Goal: Task Accomplishment & Management: Use online tool/utility

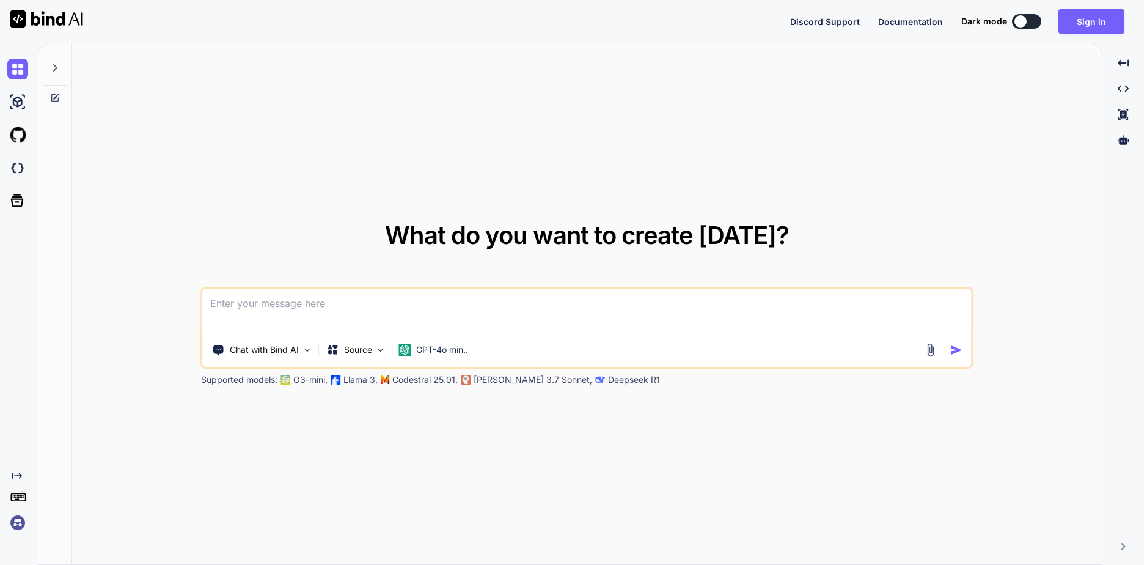
paste textarea
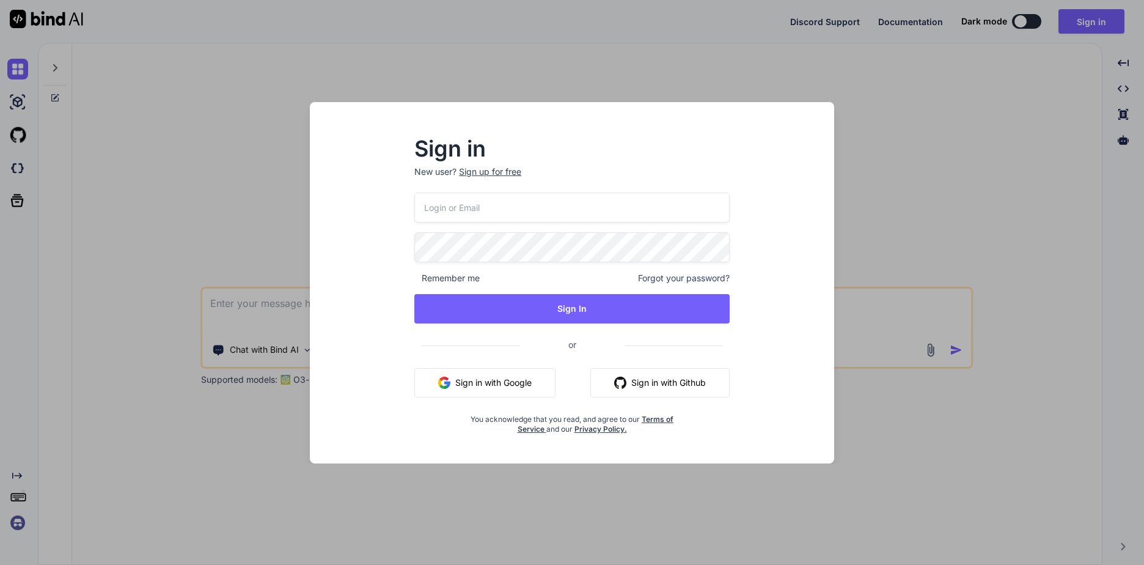
click at [493, 378] on button "Sign in with Google" at bounding box center [484, 382] width 141 height 29
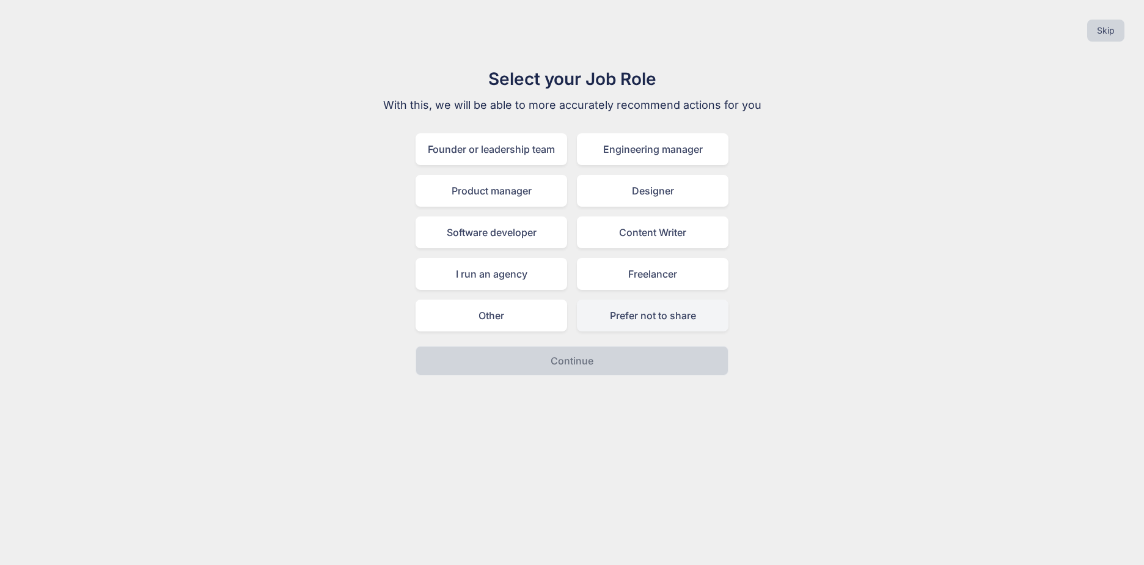
click at [596, 313] on div "Prefer not to share" at bounding box center [653, 315] width 152 height 32
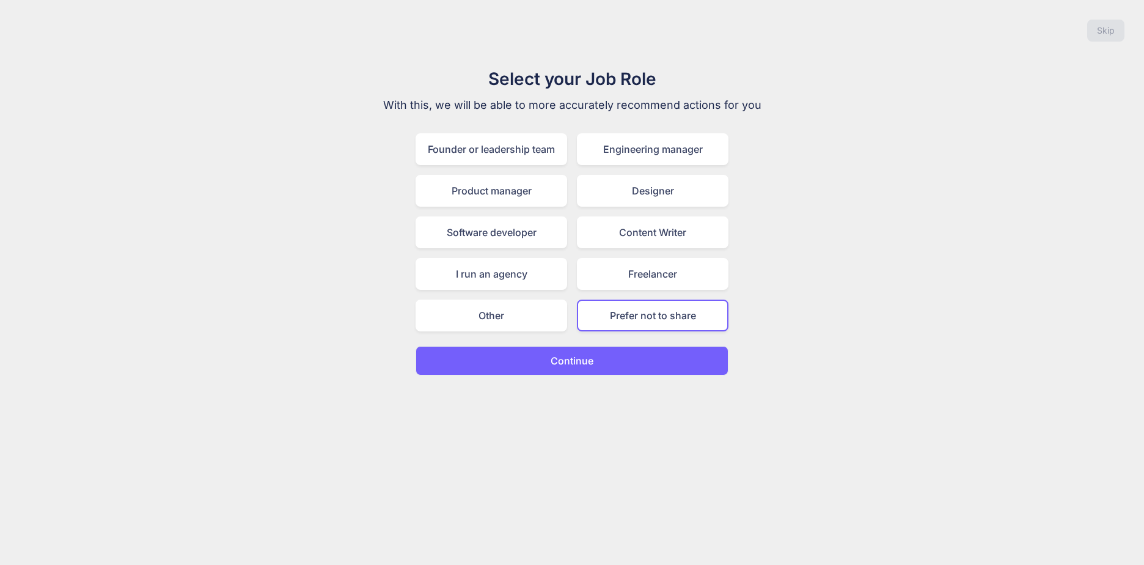
click at [578, 351] on button "Continue" at bounding box center [572, 360] width 313 height 29
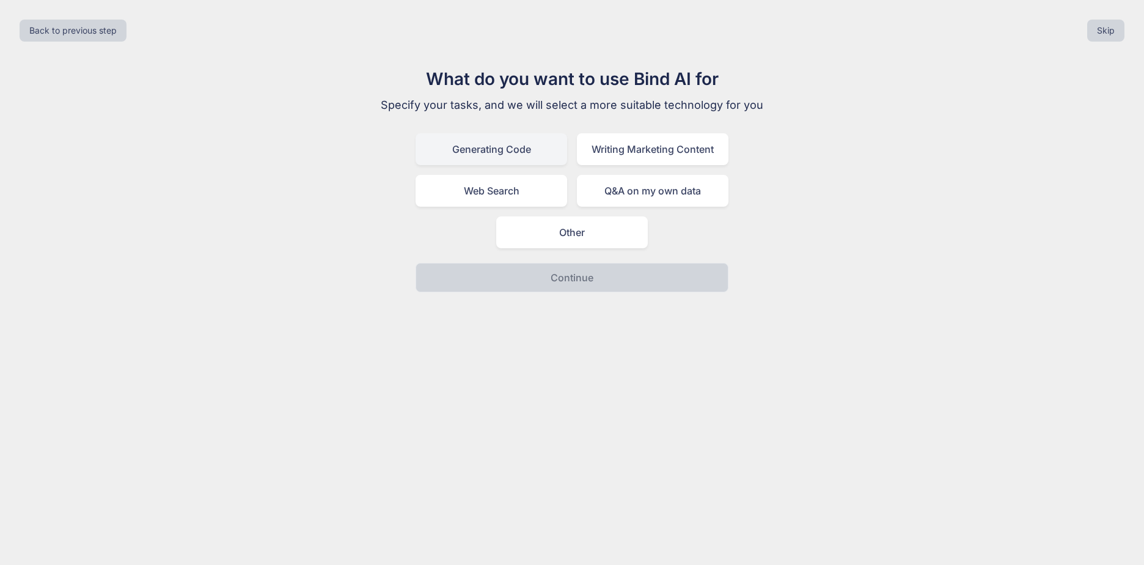
click at [506, 149] on div "Generating Code" at bounding box center [492, 149] width 152 height 32
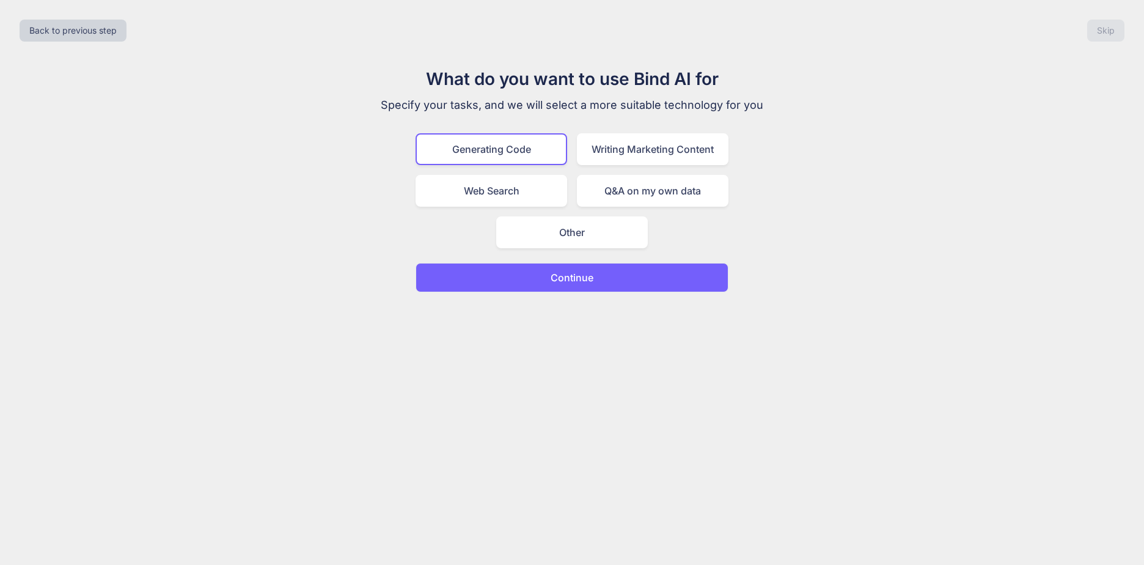
click at [553, 284] on p "Continue" at bounding box center [572, 277] width 43 height 15
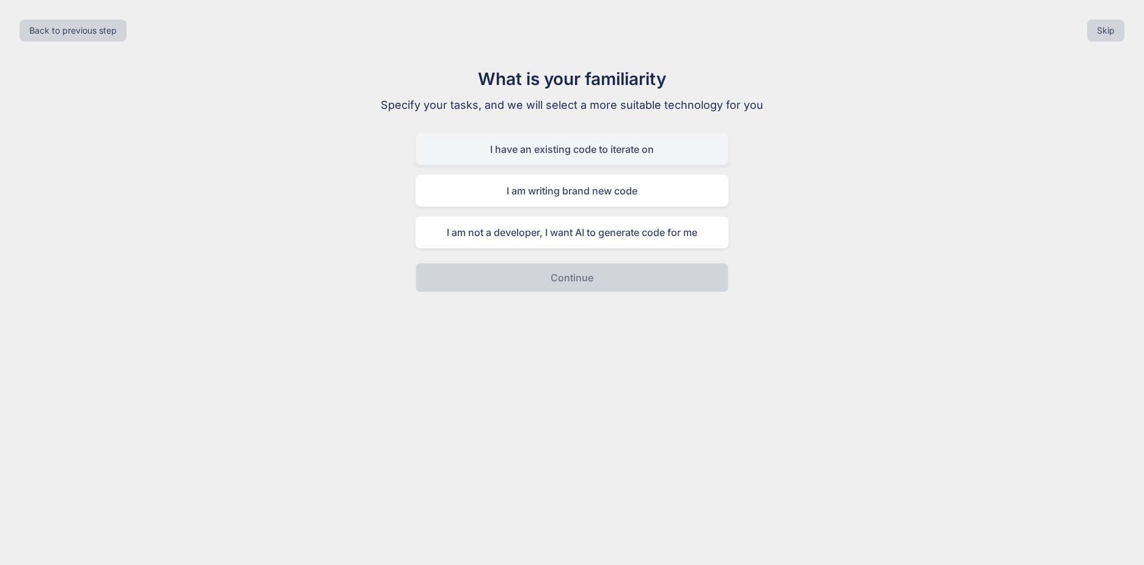
click at [581, 152] on div "I have an existing code to iterate on" at bounding box center [572, 149] width 313 height 32
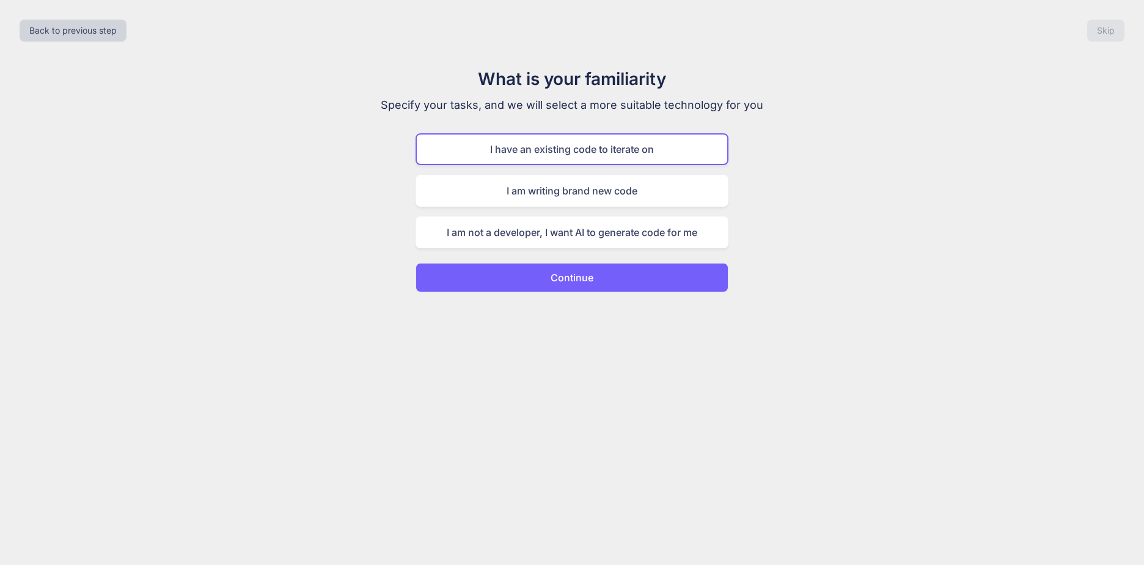
click at [546, 278] on button "Continue" at bounding box center [572, 277] width 313 height 29
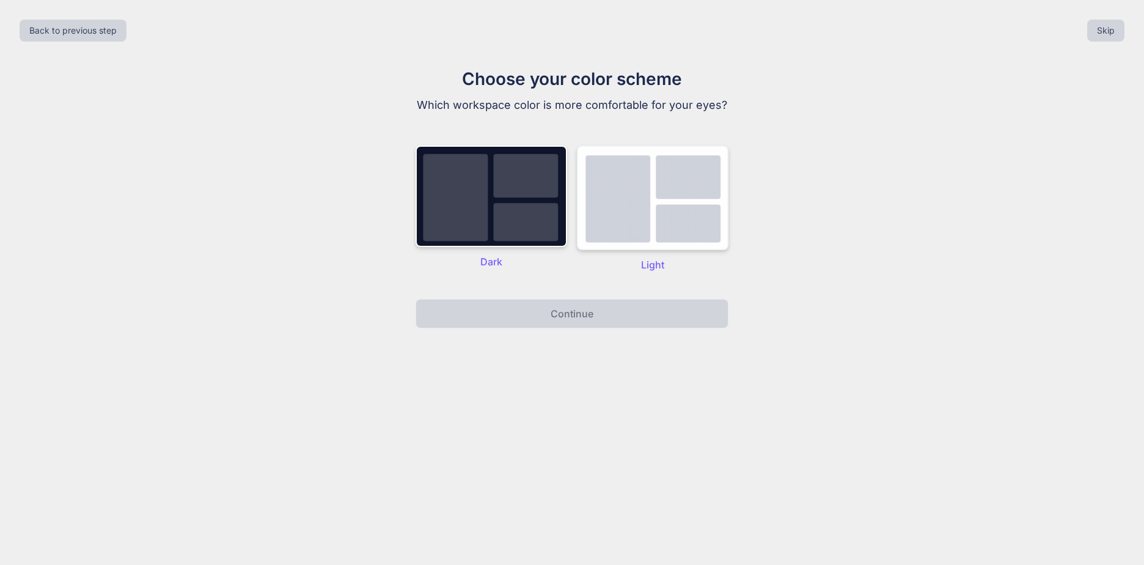
click at [586, 228] on img at bounding box center [653, 197] width 152 height 105
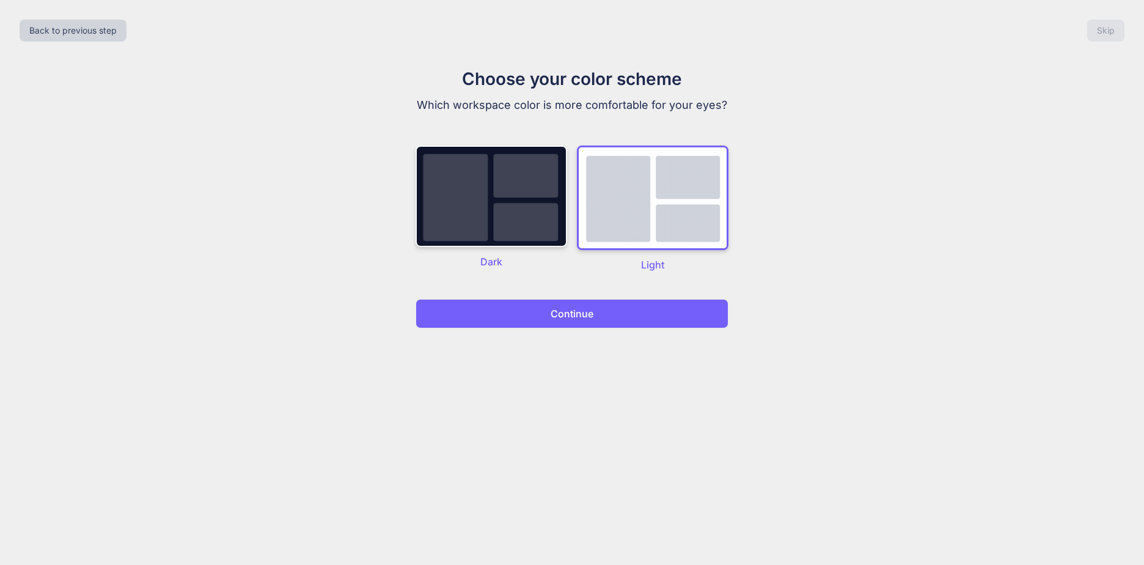
click at [562, 311] on p "Continue" at bounding box center [572, 313] width 43 height 15
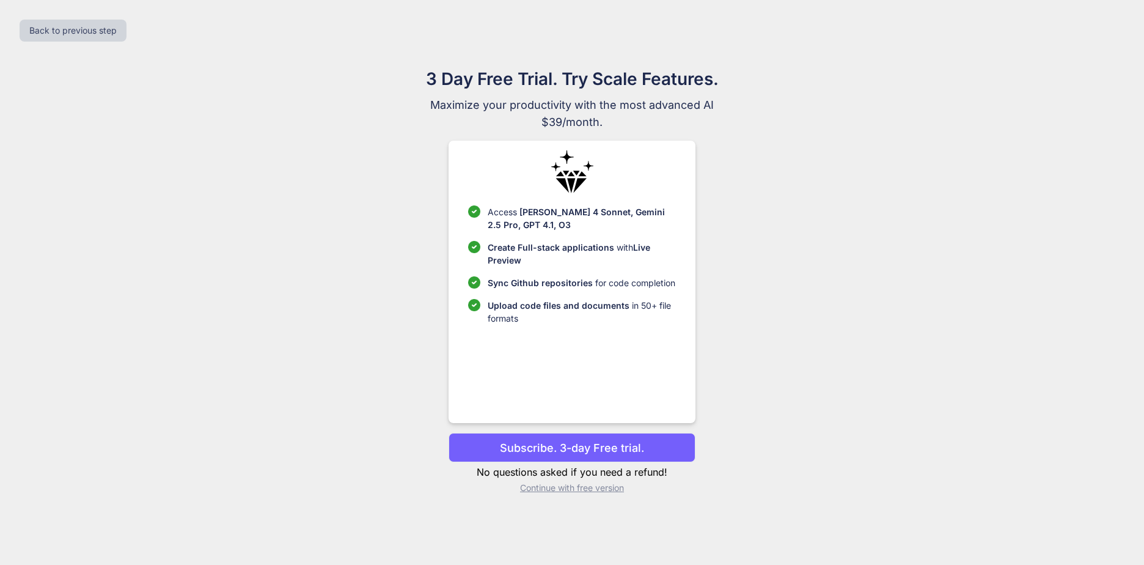
click at [557, 485] on p "Continue with free version" at bounding box center [572, 488] width 246 height 12
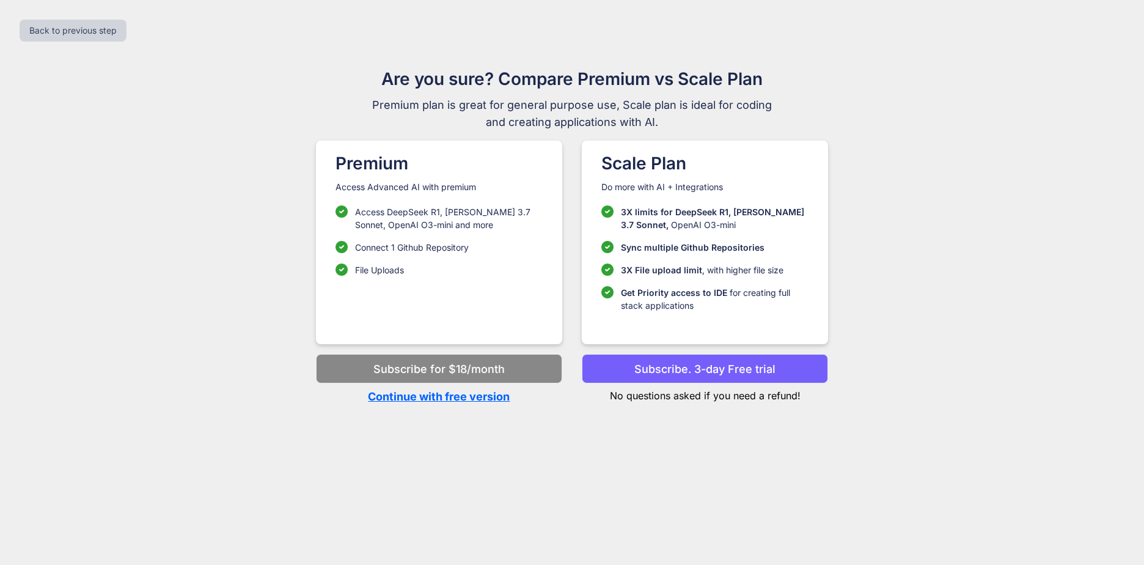
click at [479, 395] on p "Continue with free version" at bounding box center [439, 396] width 246 height 17
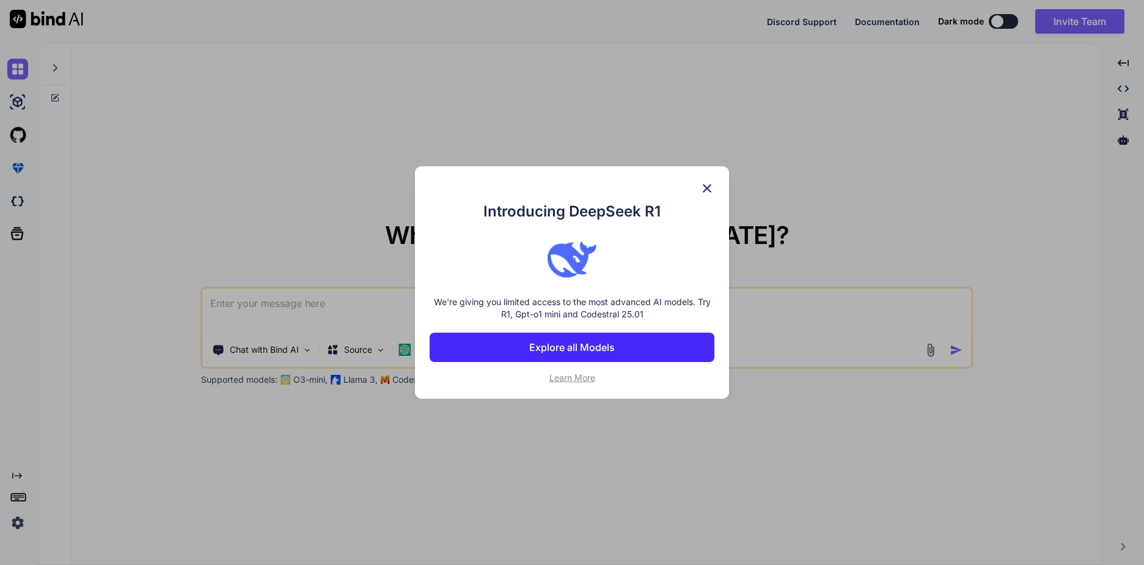
click at [715, 166] on div "Introducing DeepSeek R1 We're giving you limited access to the most advanced AI…" at bounding box center [572, 282] width 1144 height 565
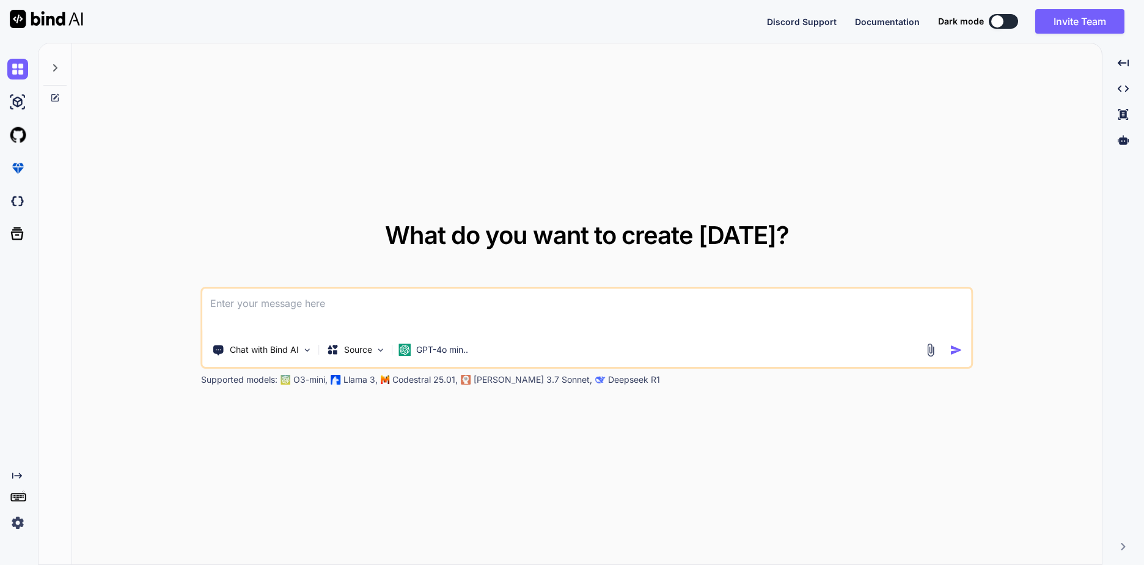
click at [490, 312] on textarea at bounding box center [587, 310] width 769 height 45
paste textarea "Lorem i dolor sitametco, adip-elitse doeius tempo incididu utlabo **Etdolo**, m…"
type textarea "x"
type textarea "Lorem i dolor sitametco, adip-elitse doeius tempo incididu utlabo **Etdolo**, m…"
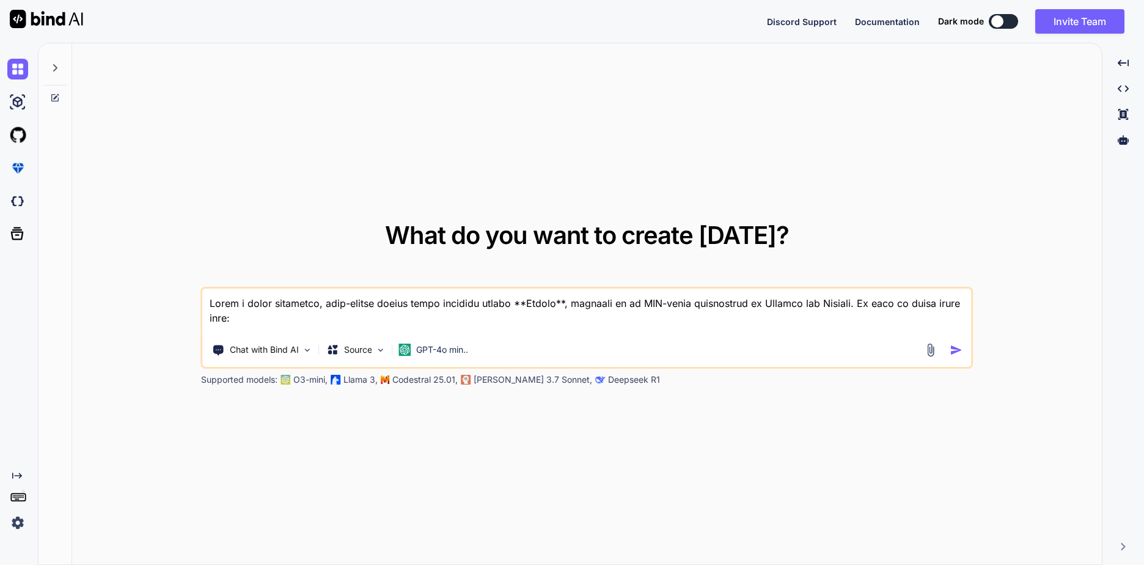
scroll to position [471, 0]
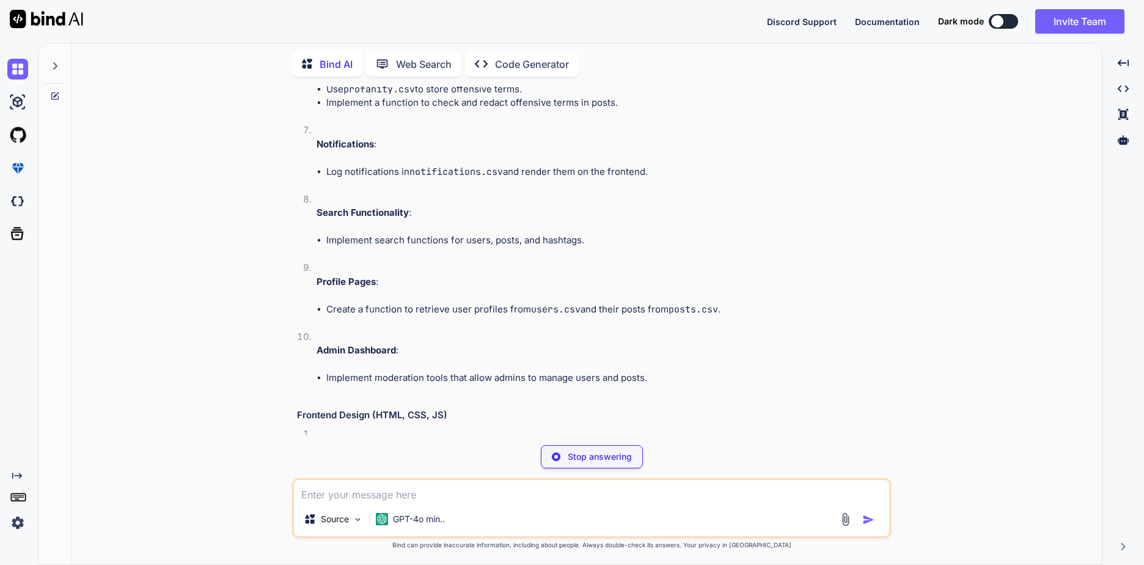
scroll to position [1069, 0]
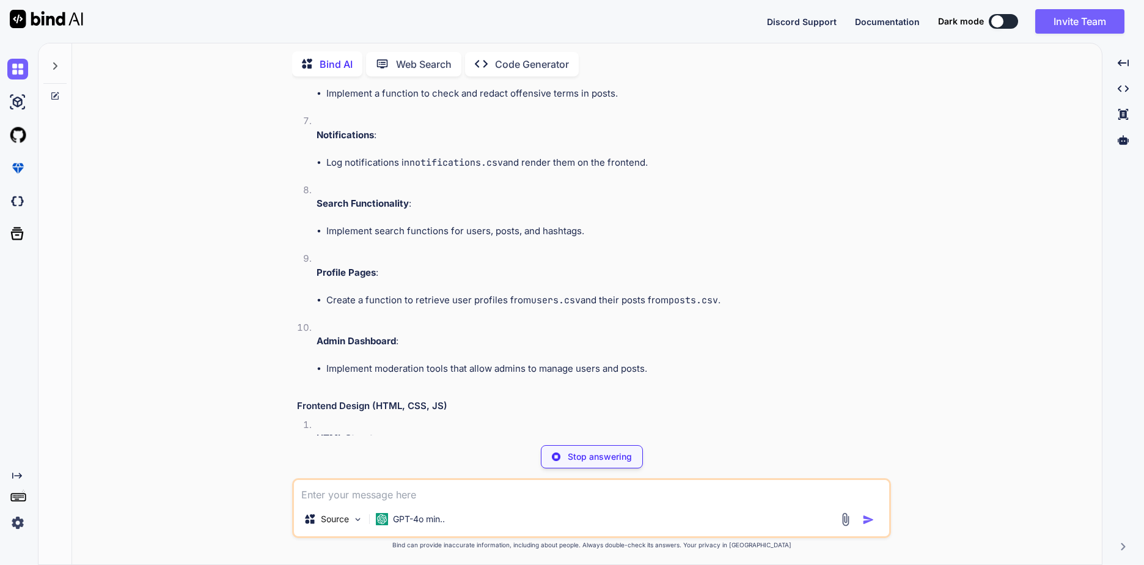
click at [660, 496] on textarea at bounding box center [591, 491] width 595 height 22
type textarea "x"
type textarea "p"
type textarea "x"
type textarea "pu"
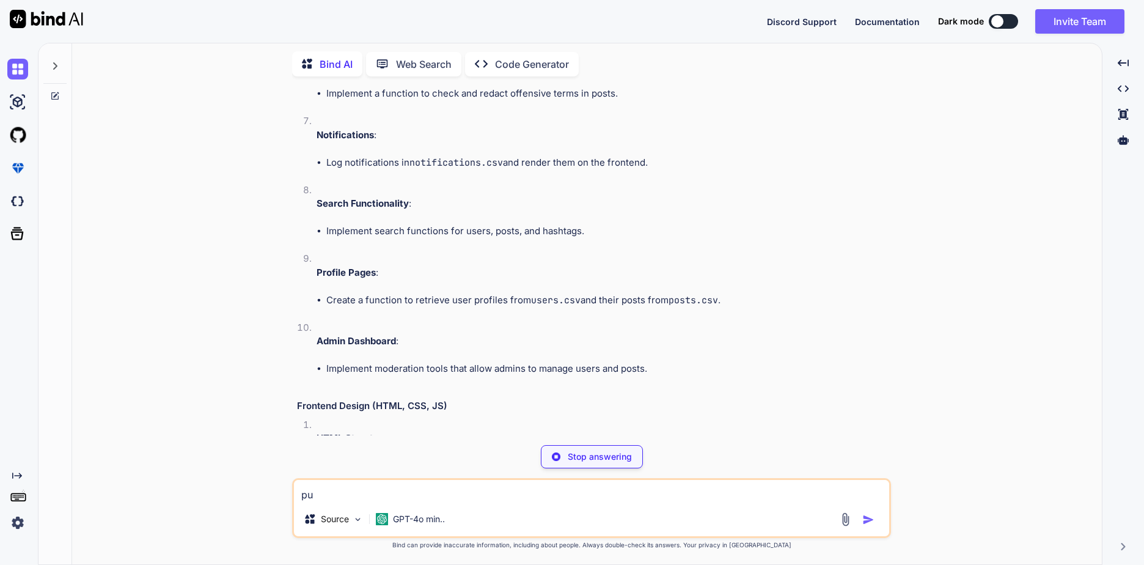
type textarea "x"
type textarea "put"
type textarea "x"
type textarea "pute"
type textarea "x"
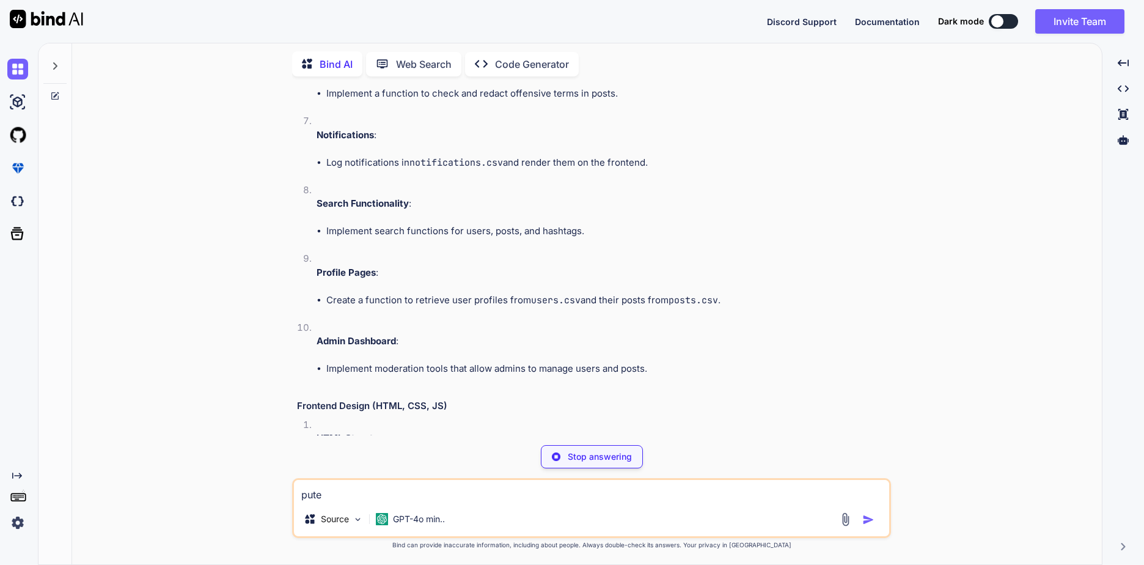
type textarea "puter"
type textarea "x"
type textarea "puter"
type textarea "x"
type textarea "puter i"
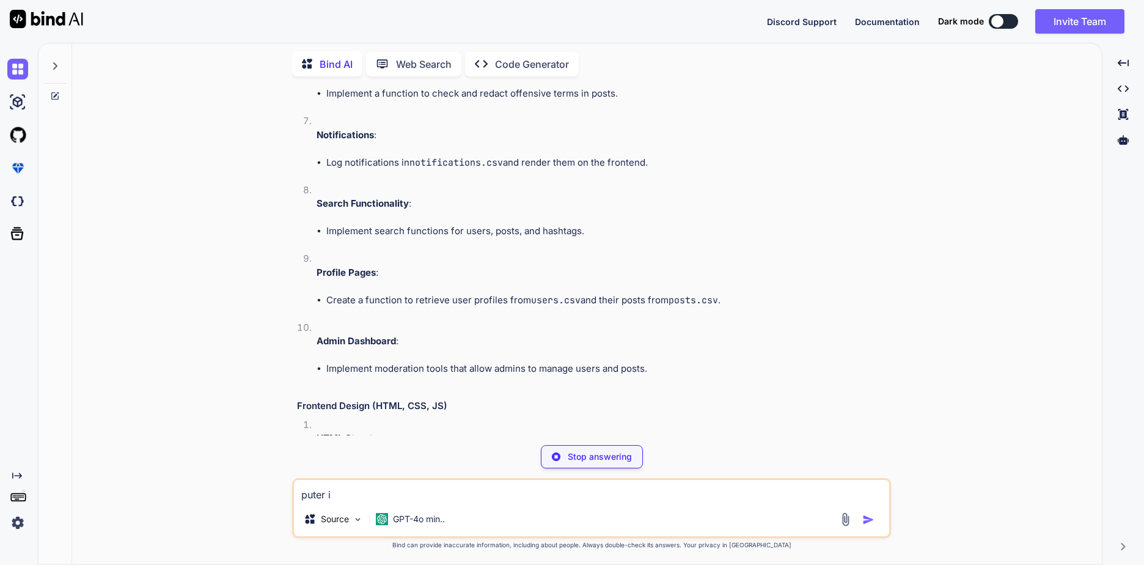
type textarea "x"
type textarea "puter is"
type textarea "x"
type textarea "puter is"
type textarea "x"
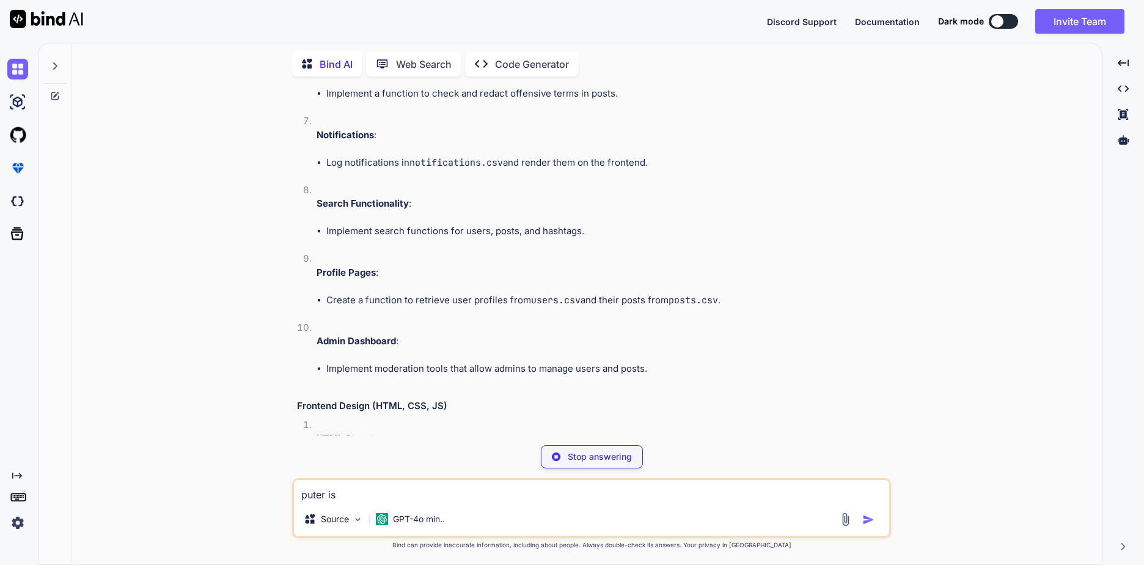
type textarea "puter is c"
type textarea "x"
type textarea "puter is co"
type textarea "x"
type textarea "puter is com"
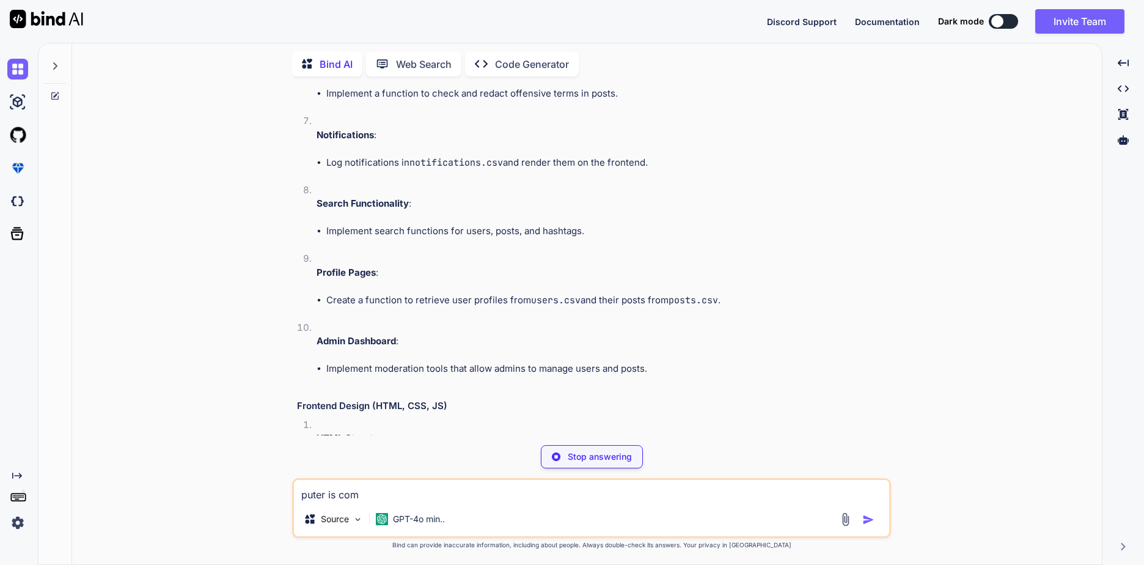
type textarea "x"
type textarea "puter is comp"
type textarea "x"
type textarea "puter is compl"
type textarea "x"
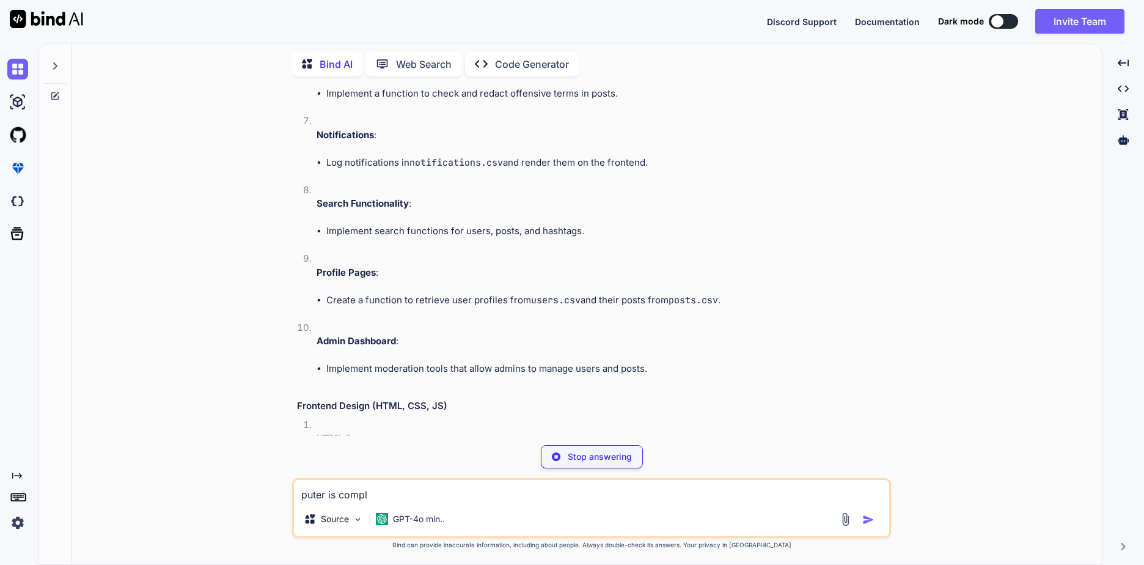
type textarea "puter is comp"
type textarea "x"
type textarea "puter is compp"
type textarea "x"
type textarea "puter is comppu"
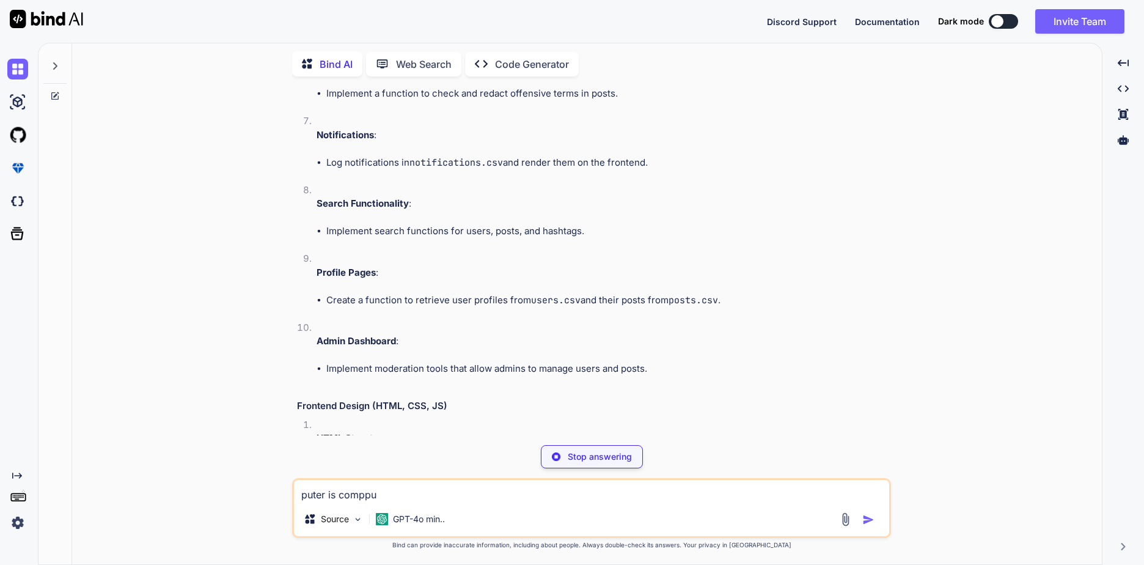
type textarea "x"
type textarea "puter is comppul"
type textarea "x"
type textarea "puter is comppuls"
type textarea "x"
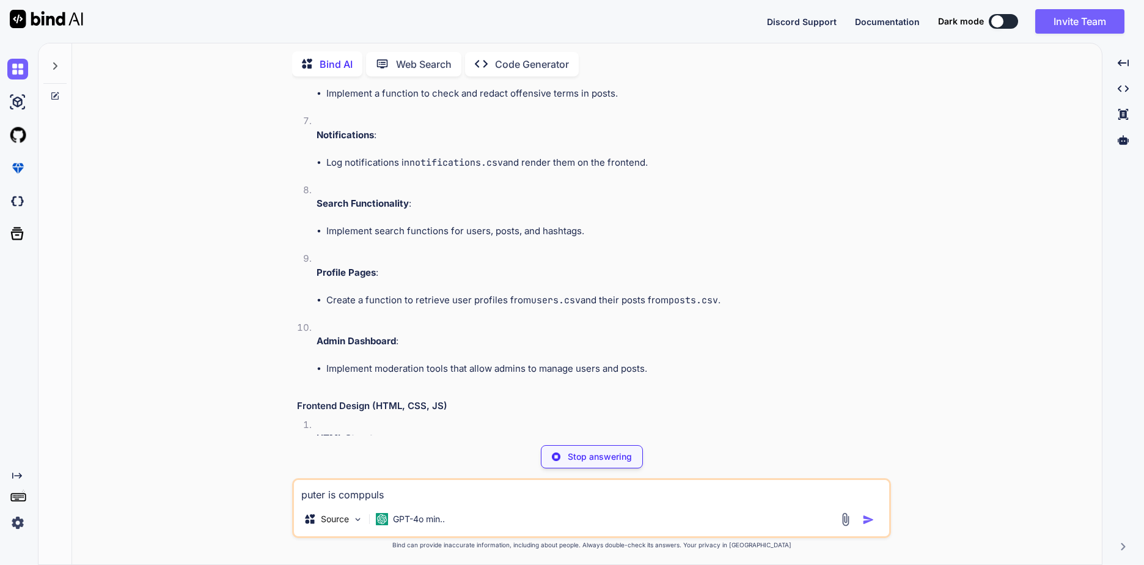
type textarea "puter is comppulso"
type textarea "x"
type textarea "puter is comppulsor"
type textarea "x"
type textarea "puter is comppulsory"
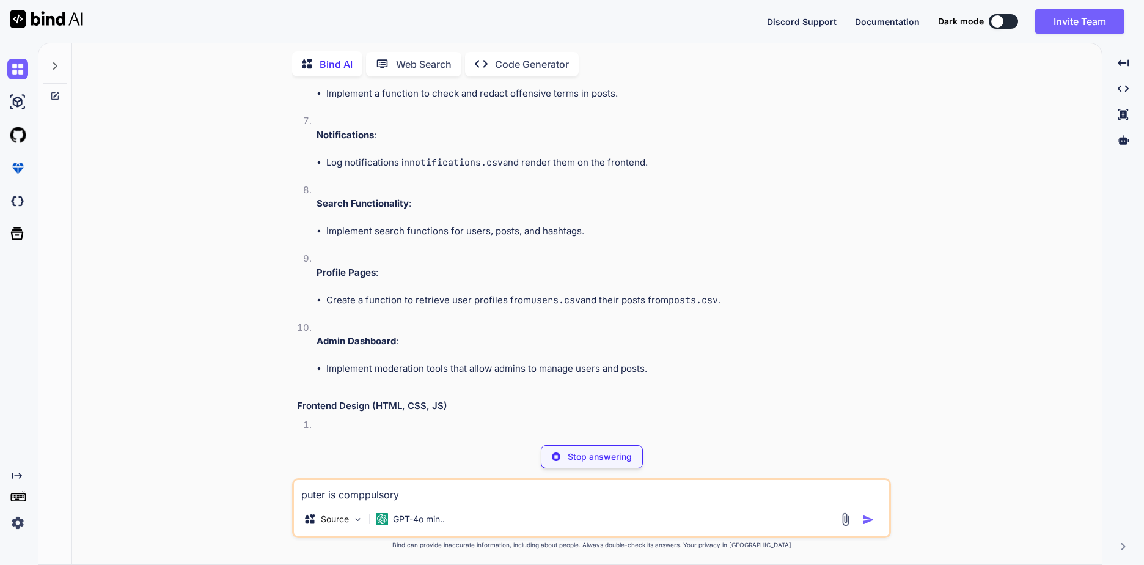
type textarea "x"
type textarea "puter is comppulsory"
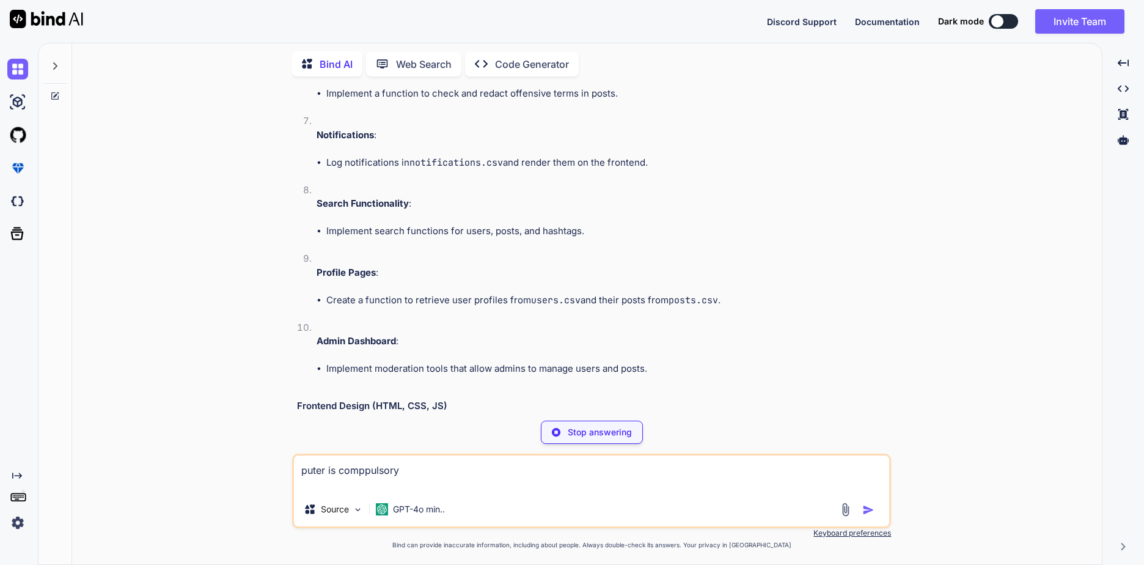
type textarea "x"
type textarea "puter is comppulsory"
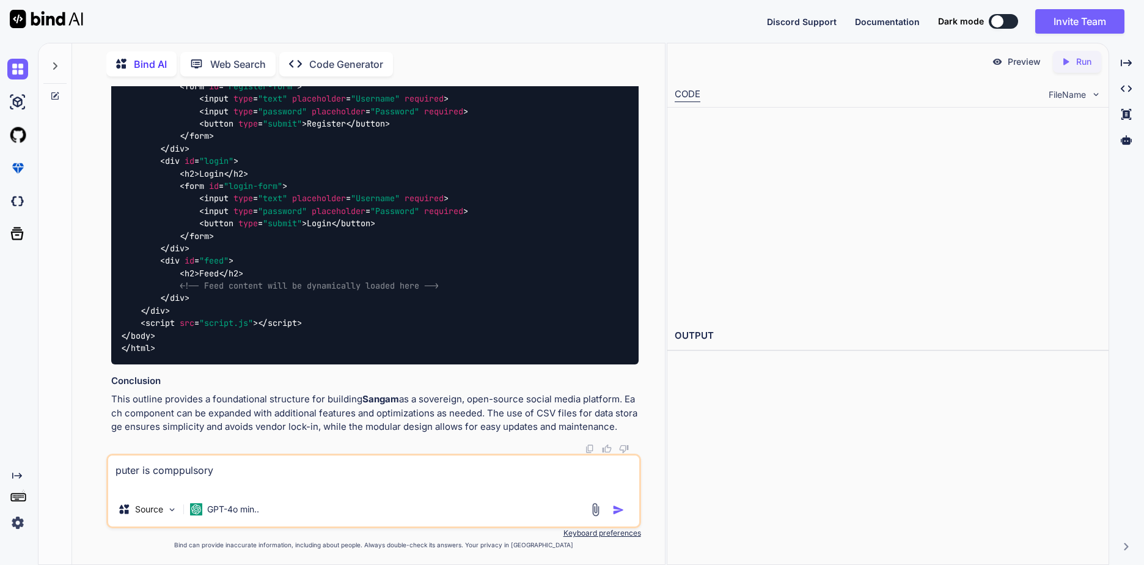
scroll to position [2475, 0]
type textarea "x"
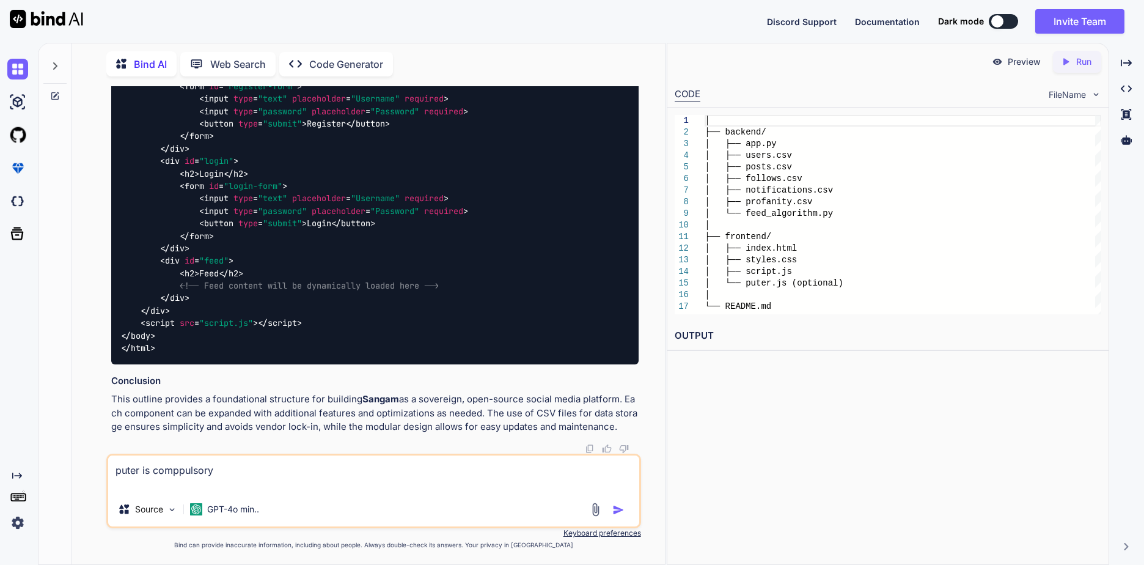
scroll to position [0, 0]
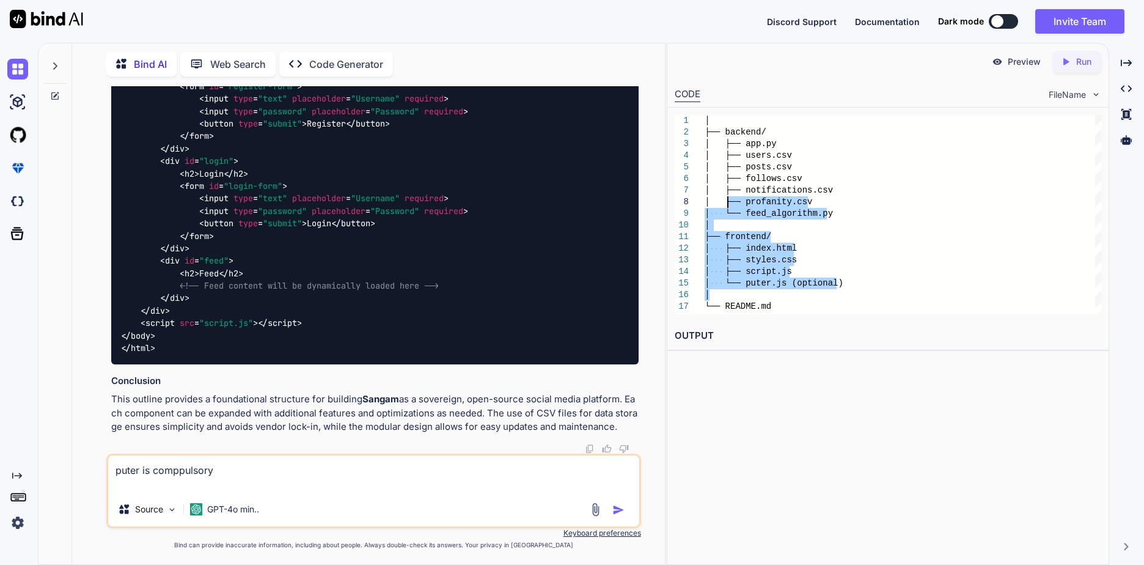
type textarea "├── frontend/ │ ├── index.html │ ├── styles.css │ ├── script.js │ └── puter.js …"
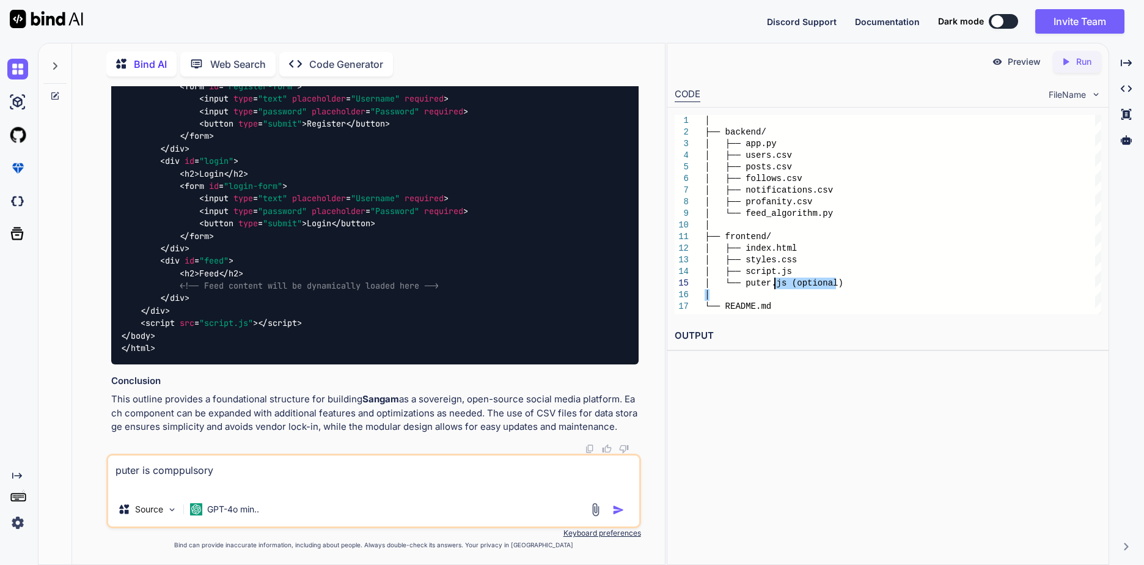
drag, startPoint x: 779, startPoint y: 299, endPoint x: 774, endPoint y: 278, distance: 21.8
click at [774, 278] on div "│ ├── backend/ │ ├── app.py │ ├── users.csv │ ├── posts.csv │ ├── follows.csv │…" at bounding box center [903, 214] width 397 height 199
click at [790, 278] on div "│ ├── backend/ │ ├── app.py │ ├── users.csv │ ├── posts.csv │ ├── follows.csv │…" at bounding box center [903, 214] width 397 height 199
click at [1063, 59] on icon at bounding box center [1066, 61] width 6 height 7
type textarea "x"
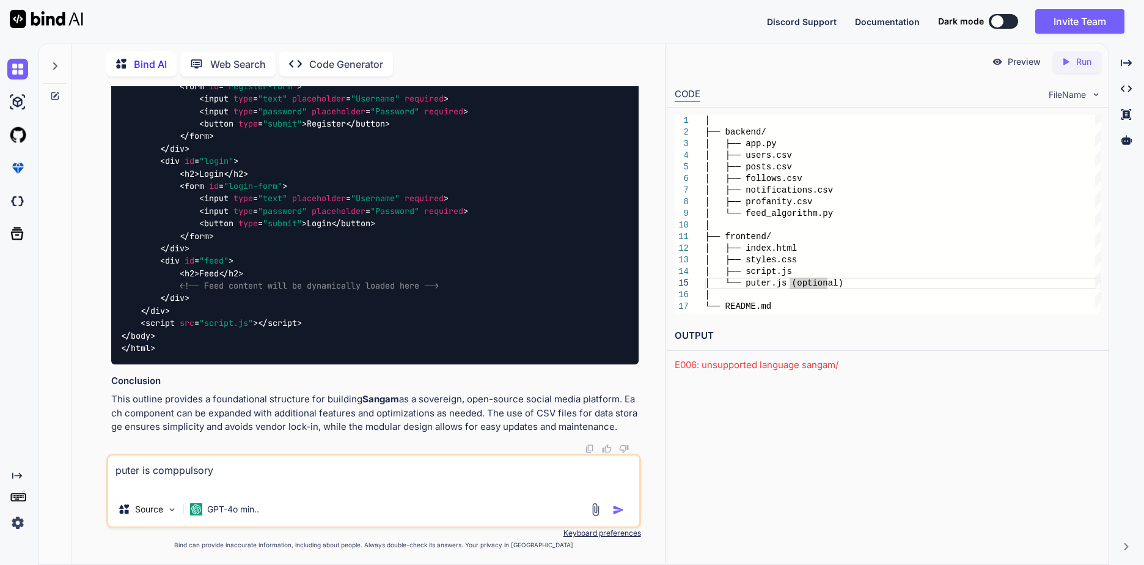
type textarea "puter is comppulsory"
type textarea "x"
type textarea "puter is comppulsory m"
type textarea "x"
type textarea "puter is comppulsory ma"
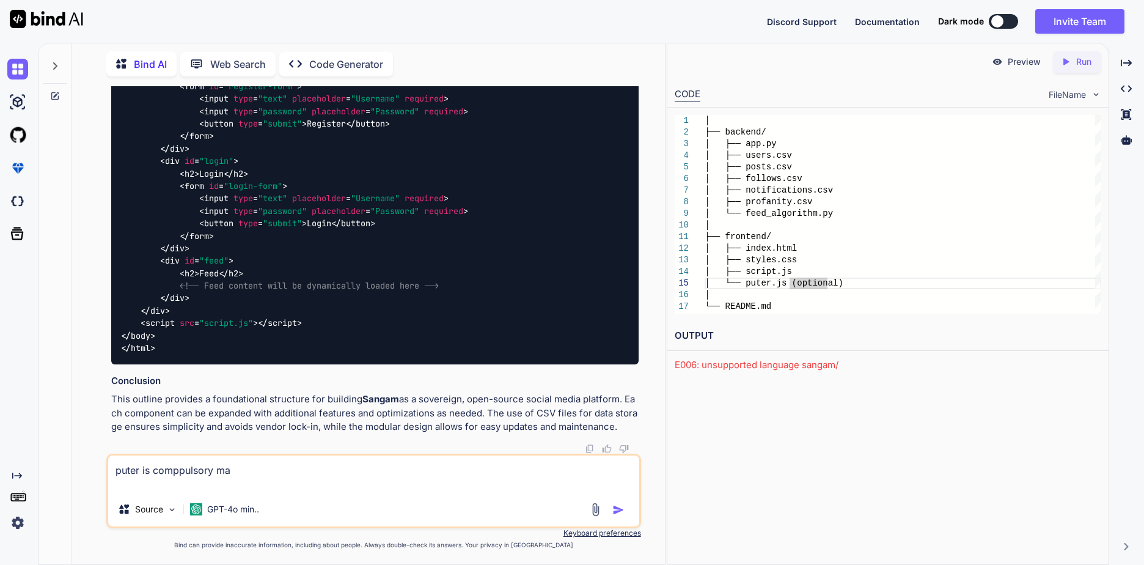
type textarea "x"
type textarea "puter is comppulsory mak"
type textarea "x"
type textarea "puter is comppulsory make"
type textarea "x"
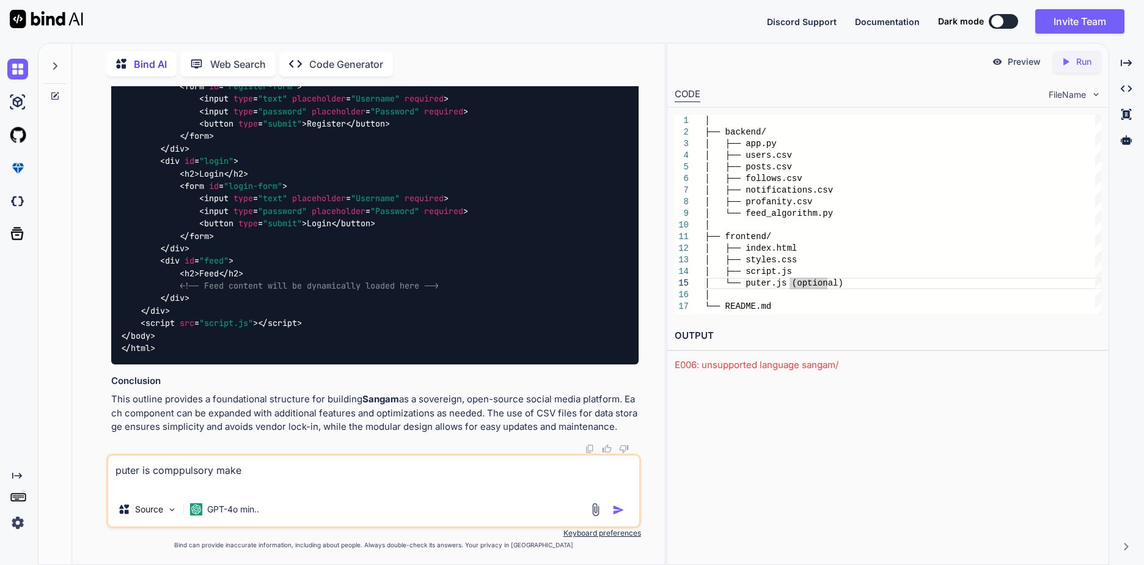
type textarea "puter is comppulsory make t"
type textarea "x"
type textarea "puter is comppulsory make th"
type textarea "x"
type textarea "puter is comppulsory make the"
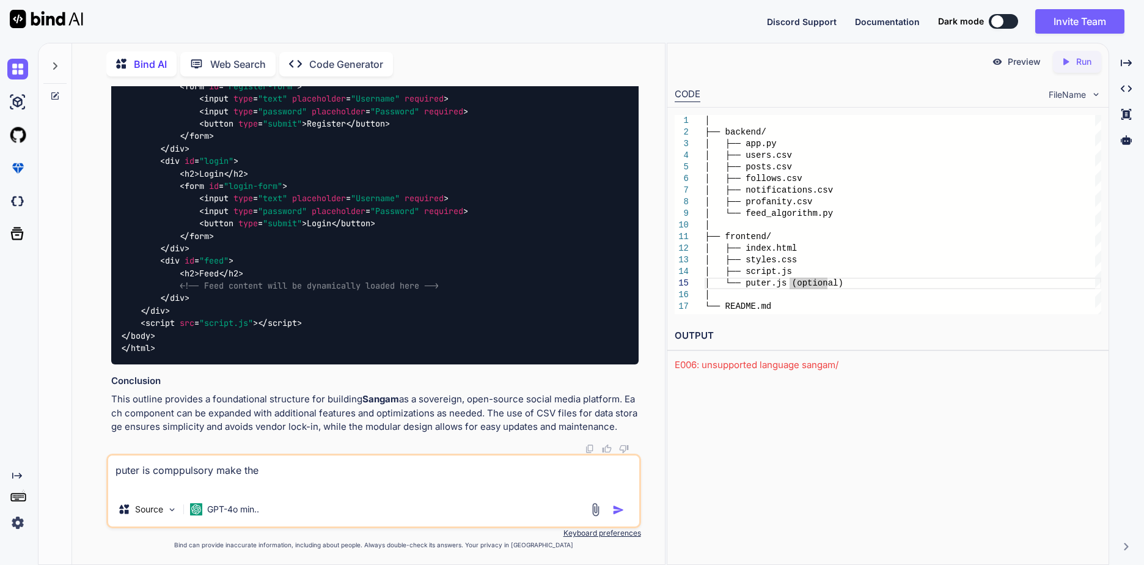
type textarea "x"
type textarea "puter is comppulsory make the"
type textarea "x"
type textarea "puter is comppulsory make the a"
type textarea "x"
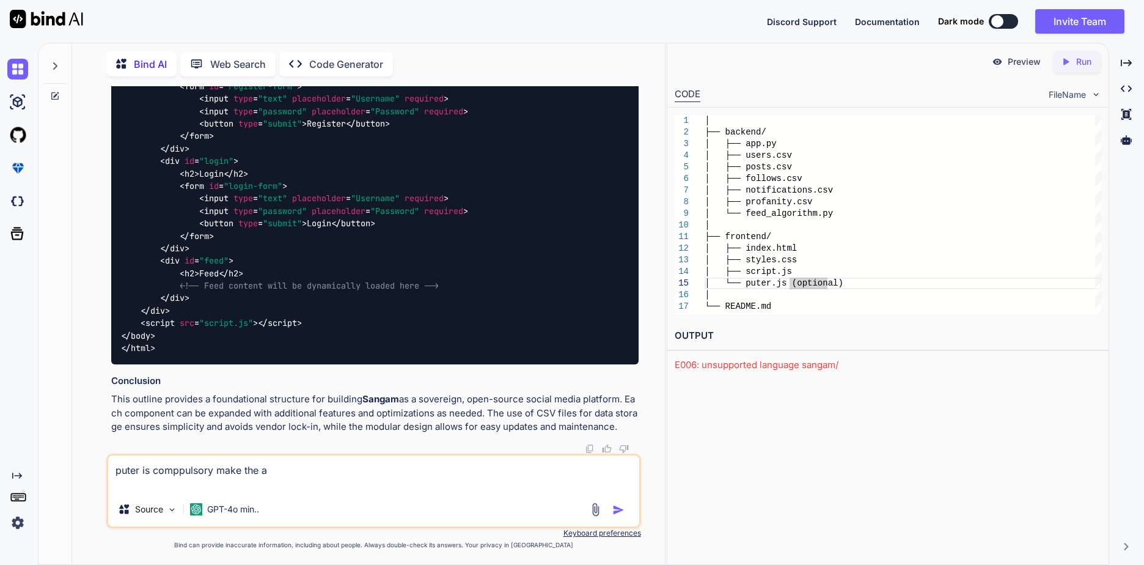
type textarea "puter is comppulsory make the ap"
type textarea "x"
type textarea "puter is comppulsory make the app"
click at [617, 513] on img "button" at bounding box center [618, 510] width 12 height 12
type textarea "x"
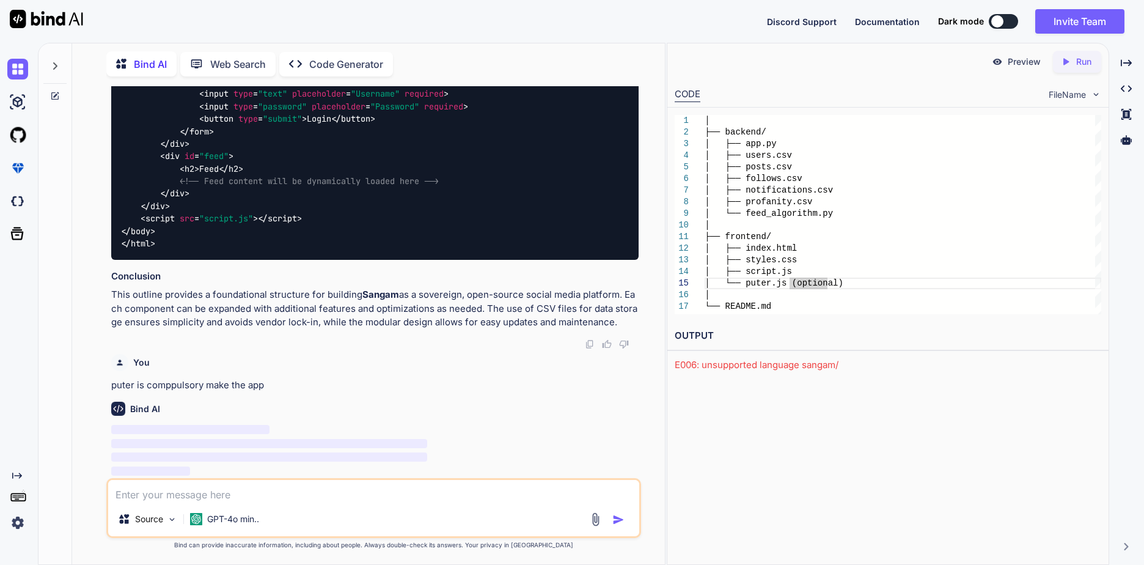
scroll to position [2580, 0]
